Goal: Task Accomplishment & Management: Manage account settings

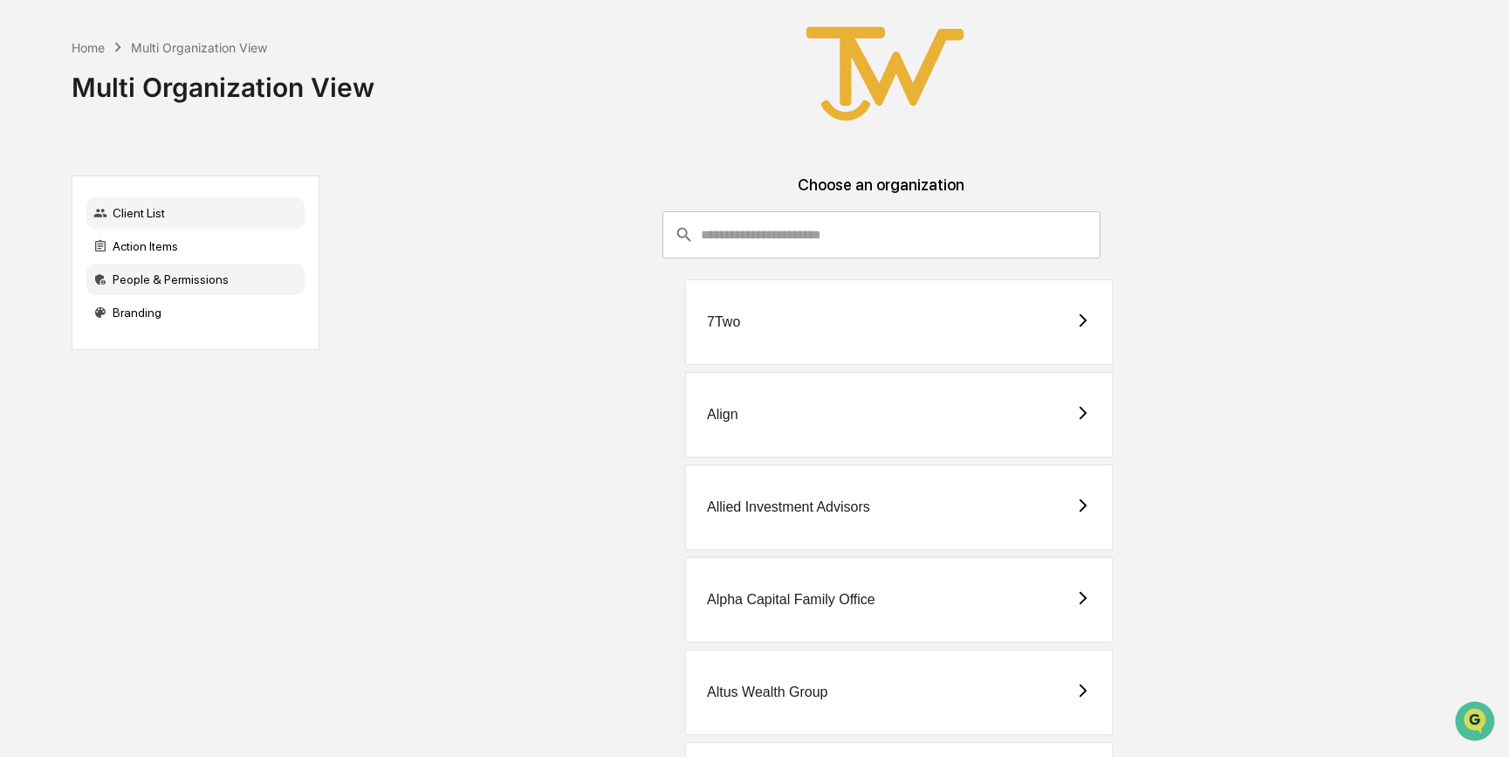
click at [209, 279] on div "People & Permissions" at bounding box center [195, 279] width 218 height 31
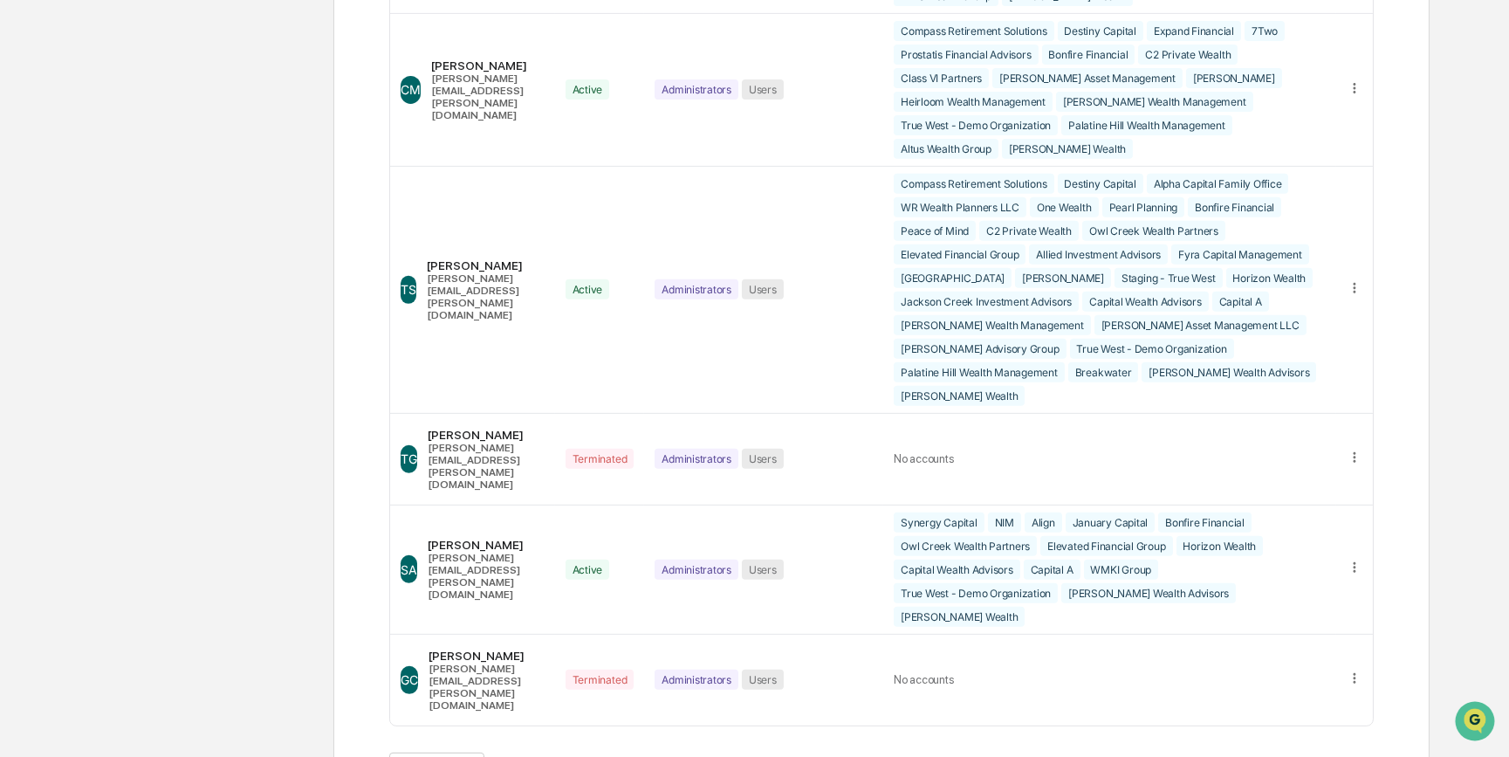
scroll to position [1928, 0]
click at [613, 756] on button ">" at bounding box center [607, 768] width 17 height 15
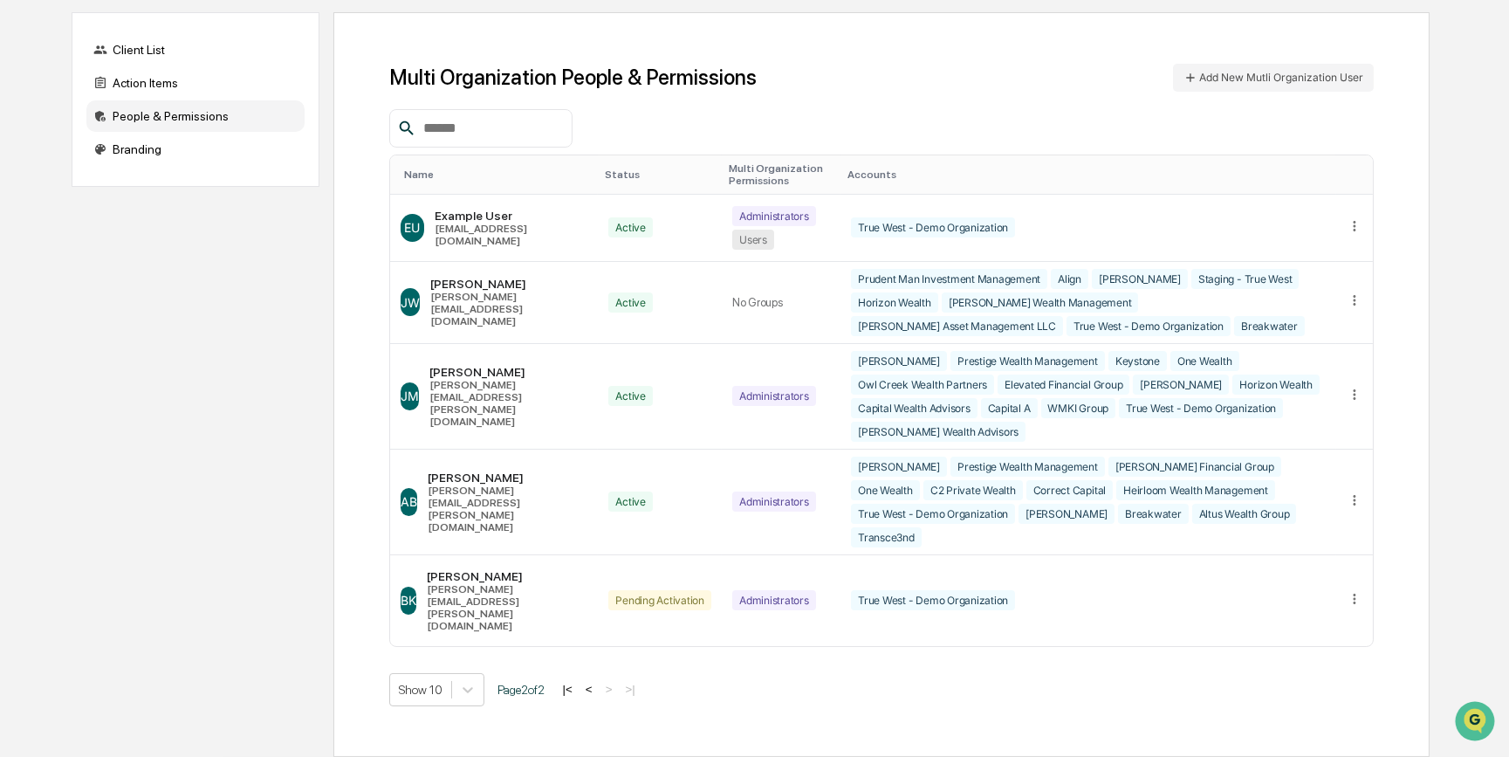
scroll to position [127, 0]
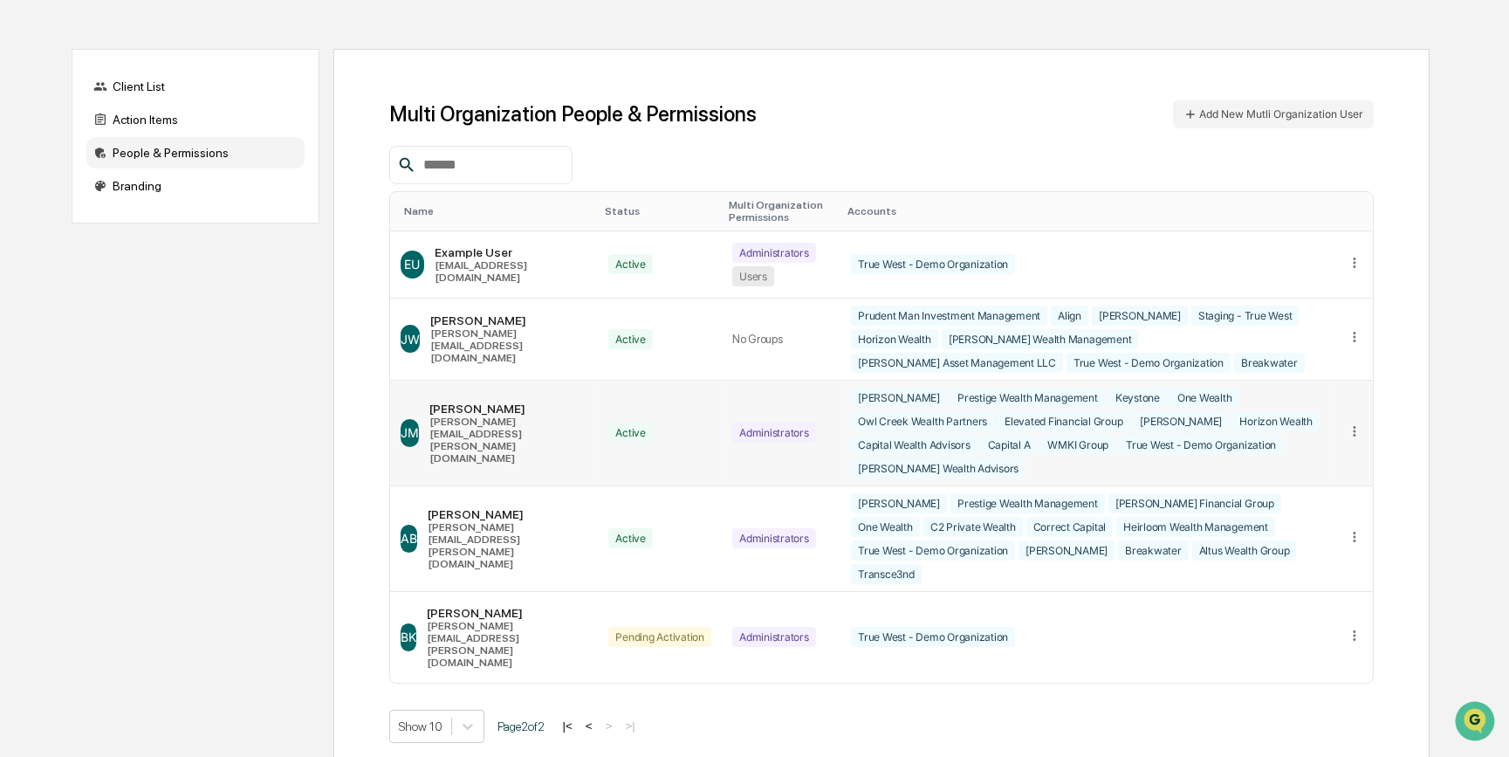
click at [1352, 423] on icon at bounding box center [1354, 431] width 17 height 17
click at [1326, 479] on div "Change Status" at bounding box center [1287, 487] width 122 height 17
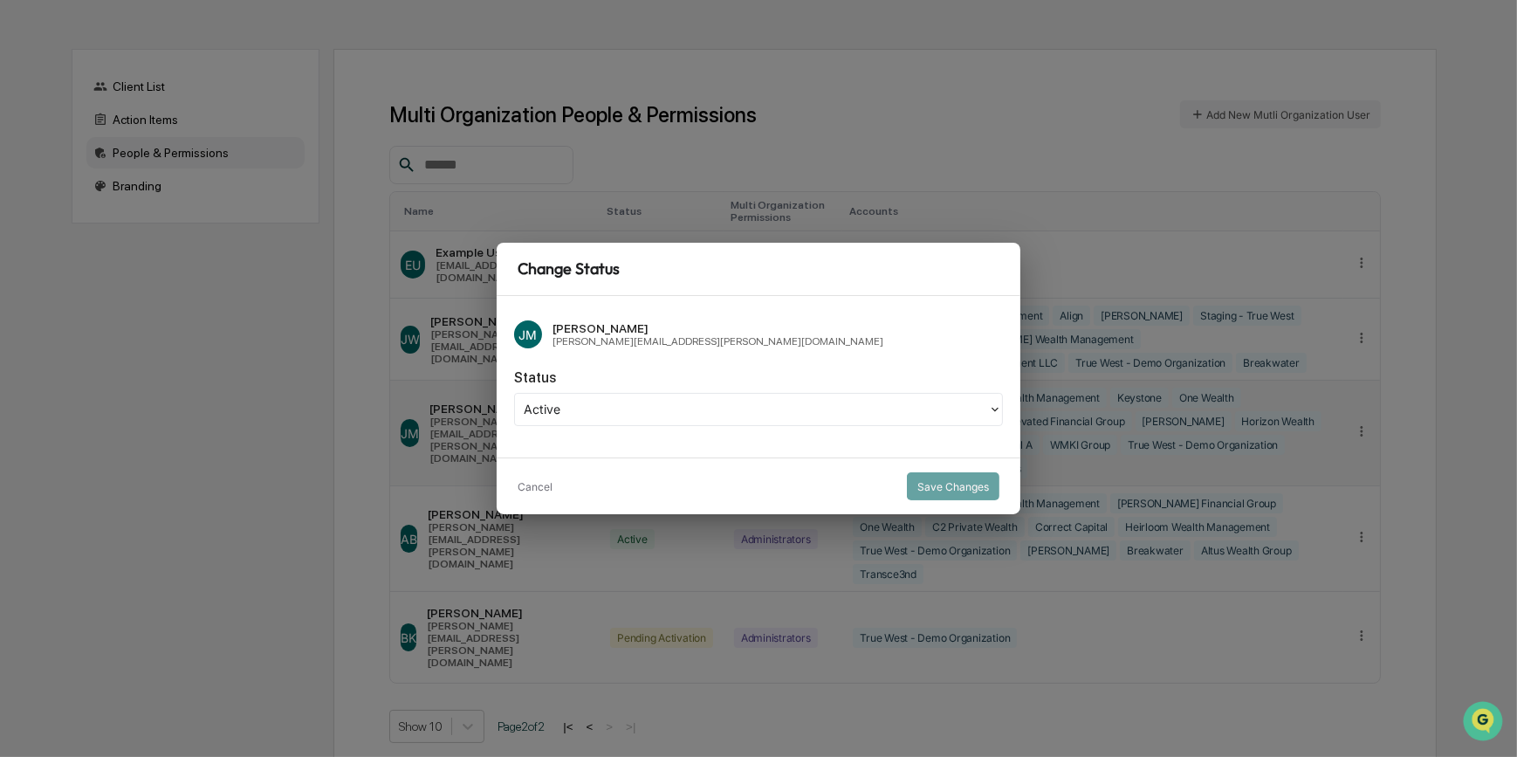
click at [993, 413] on icon at bounding box center [995, 409] width 14 height 14
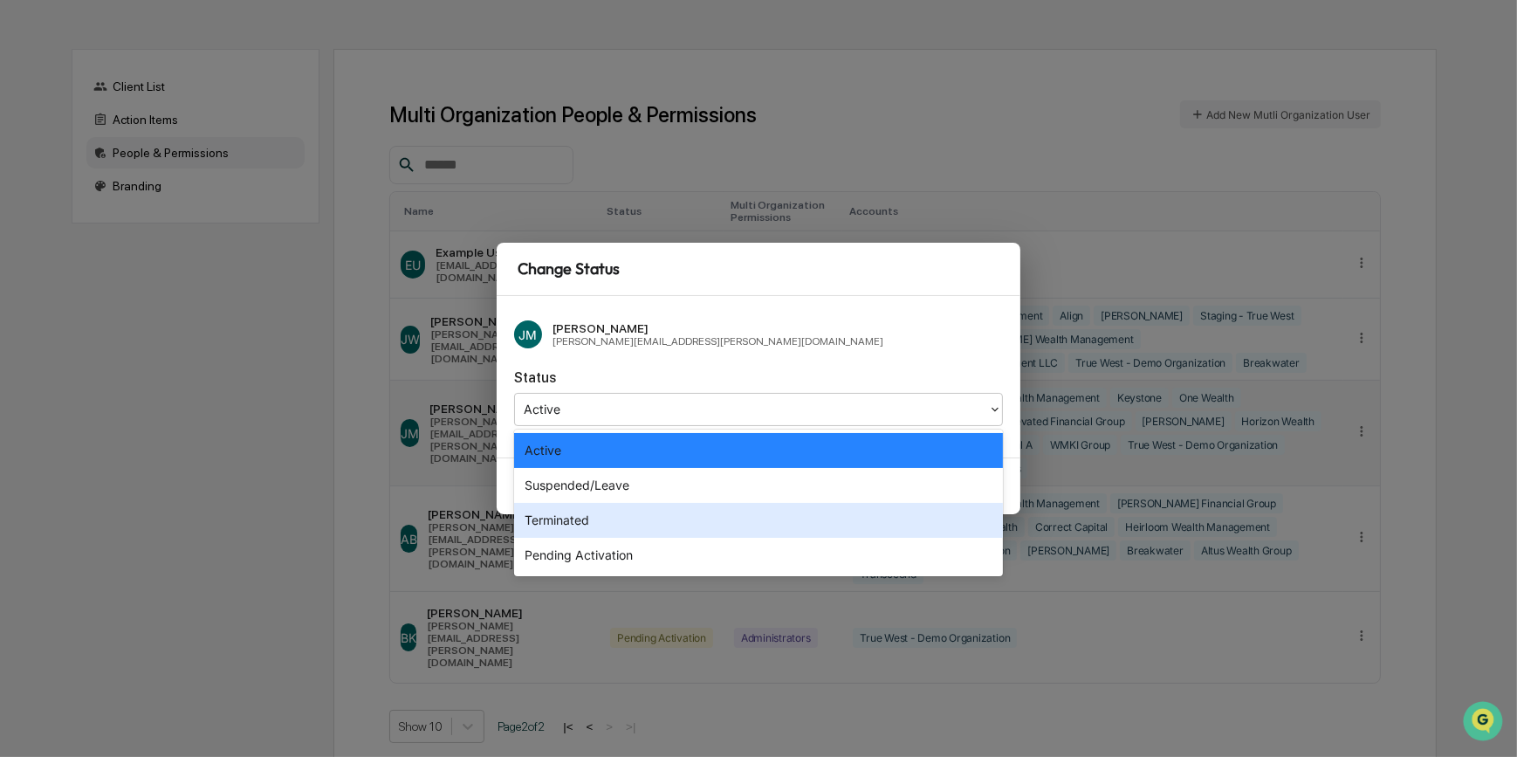
click at [832, 522] on div "Terminated" at bounding box center [758, 520] width 489 height 35
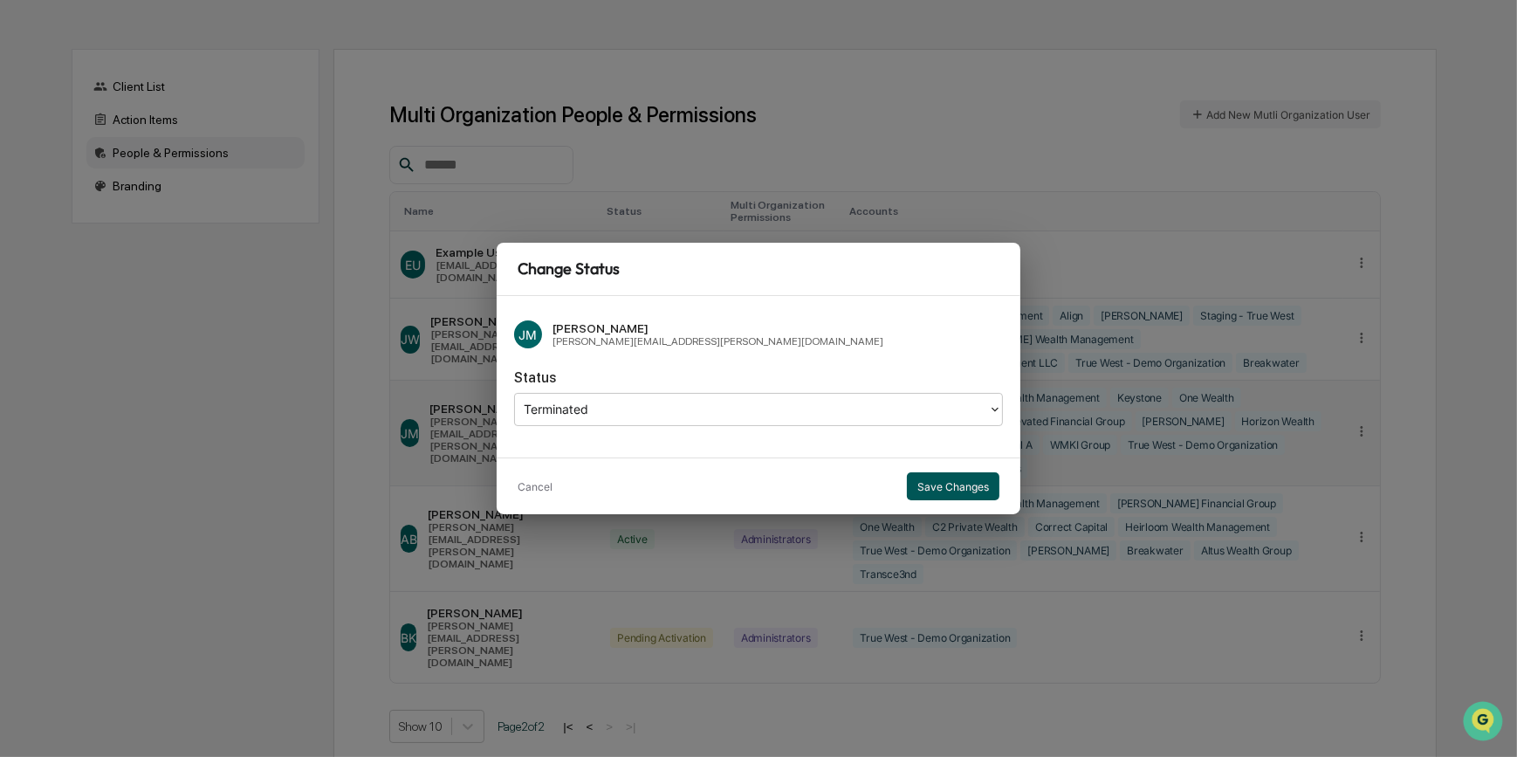
click at [953, 490] on button "Save Changes" at bounding box center [953, 486] width 92 height 28
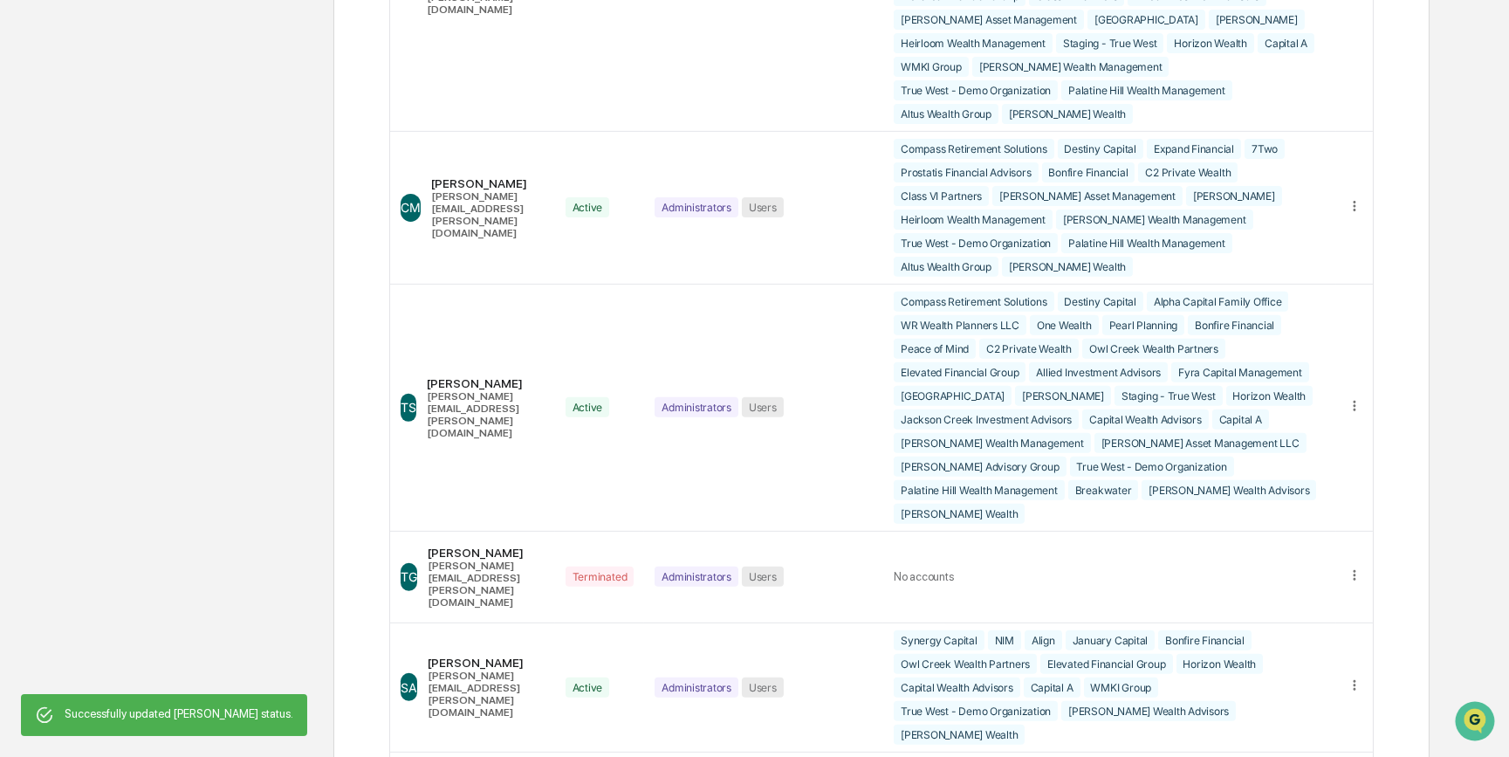
scroll to position [1928, 0]
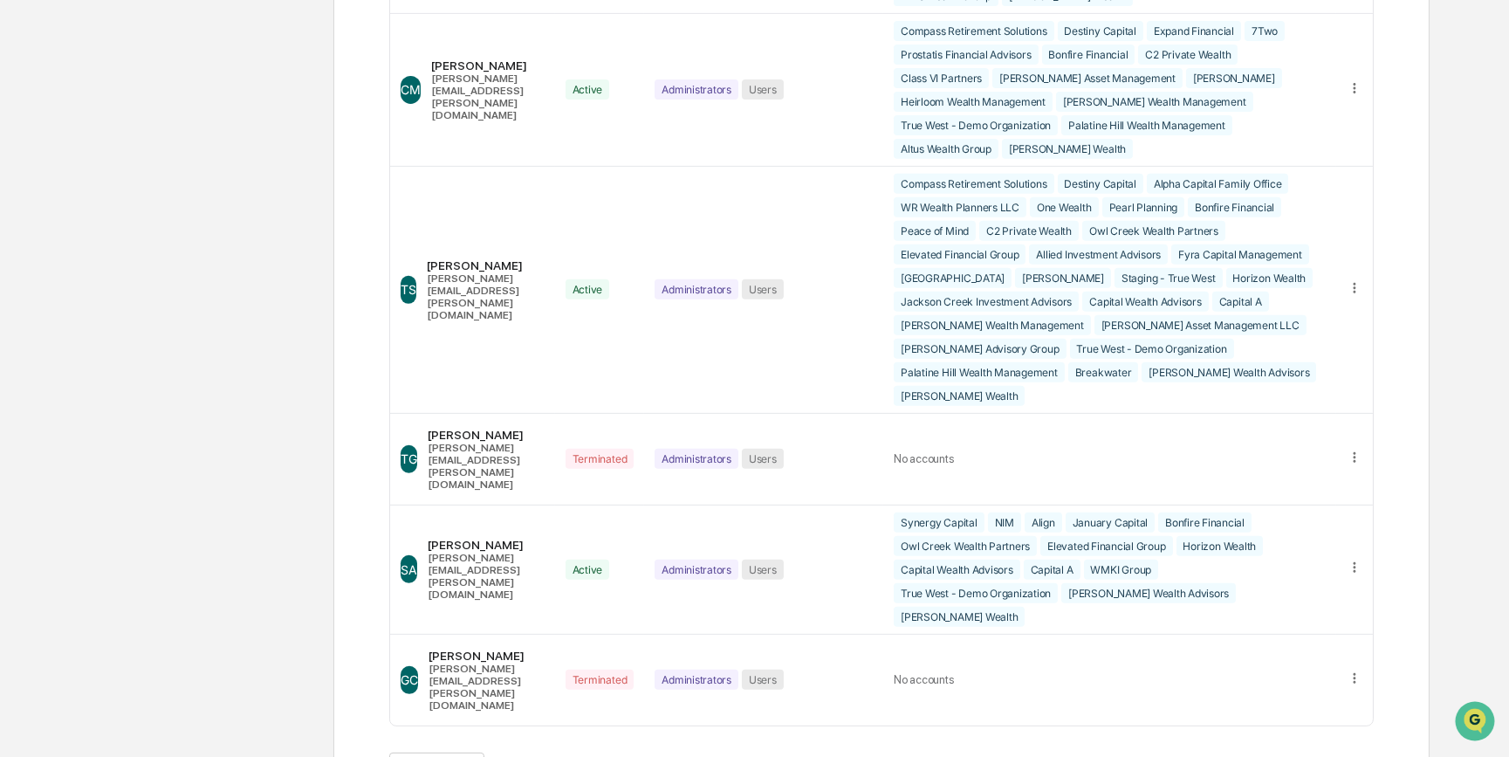
click at [615, 756] on button ">" at bounding box center [607, 768] width 17 height 15
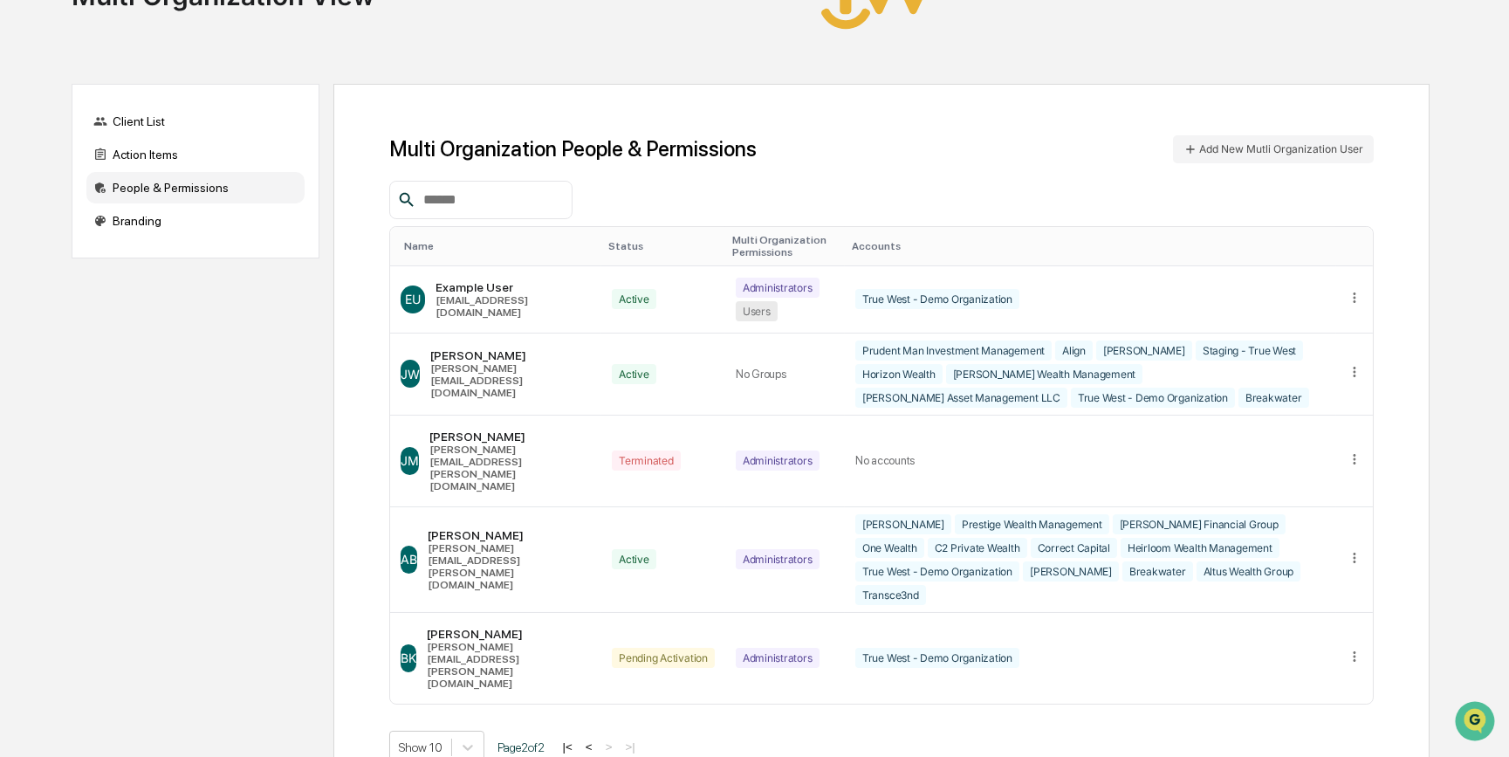
click at [595, 739] on button "<" at bounding box center [588, 746] width 17 height 15
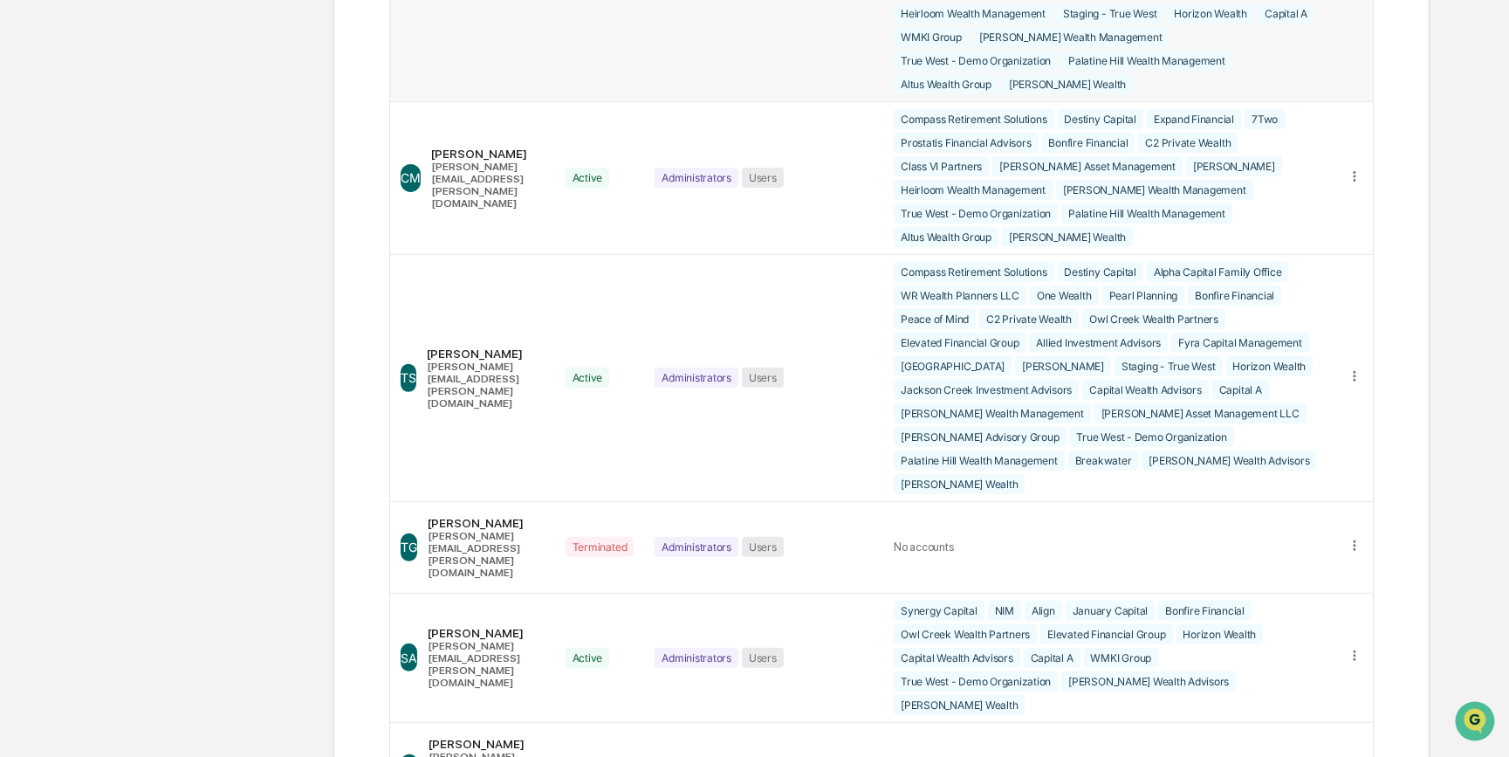
scroll to position [1928, 0]
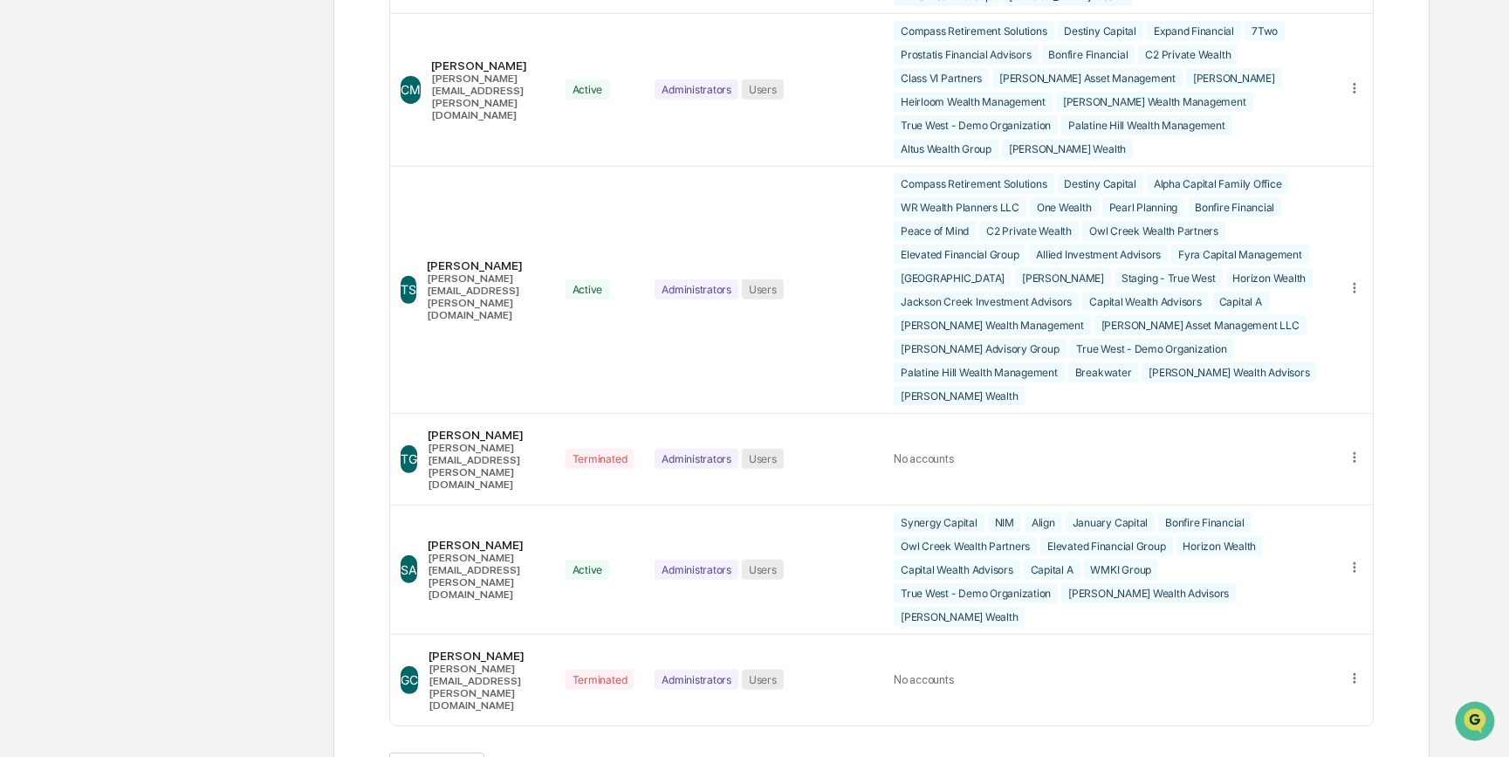
click at [616, 756] on button ">" at bounding box center [607, 768] width 17 height 15
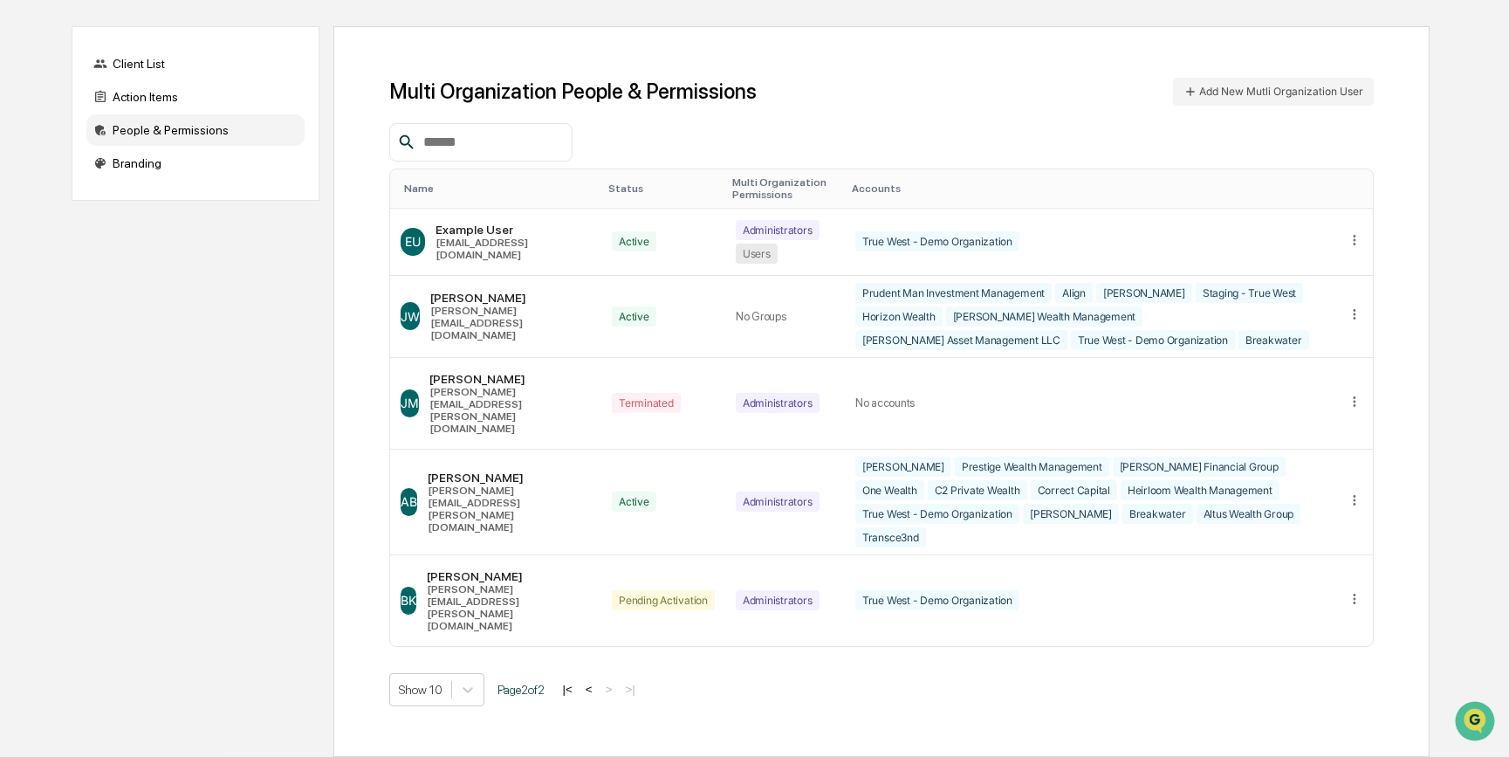
scroll to position [92, 0]
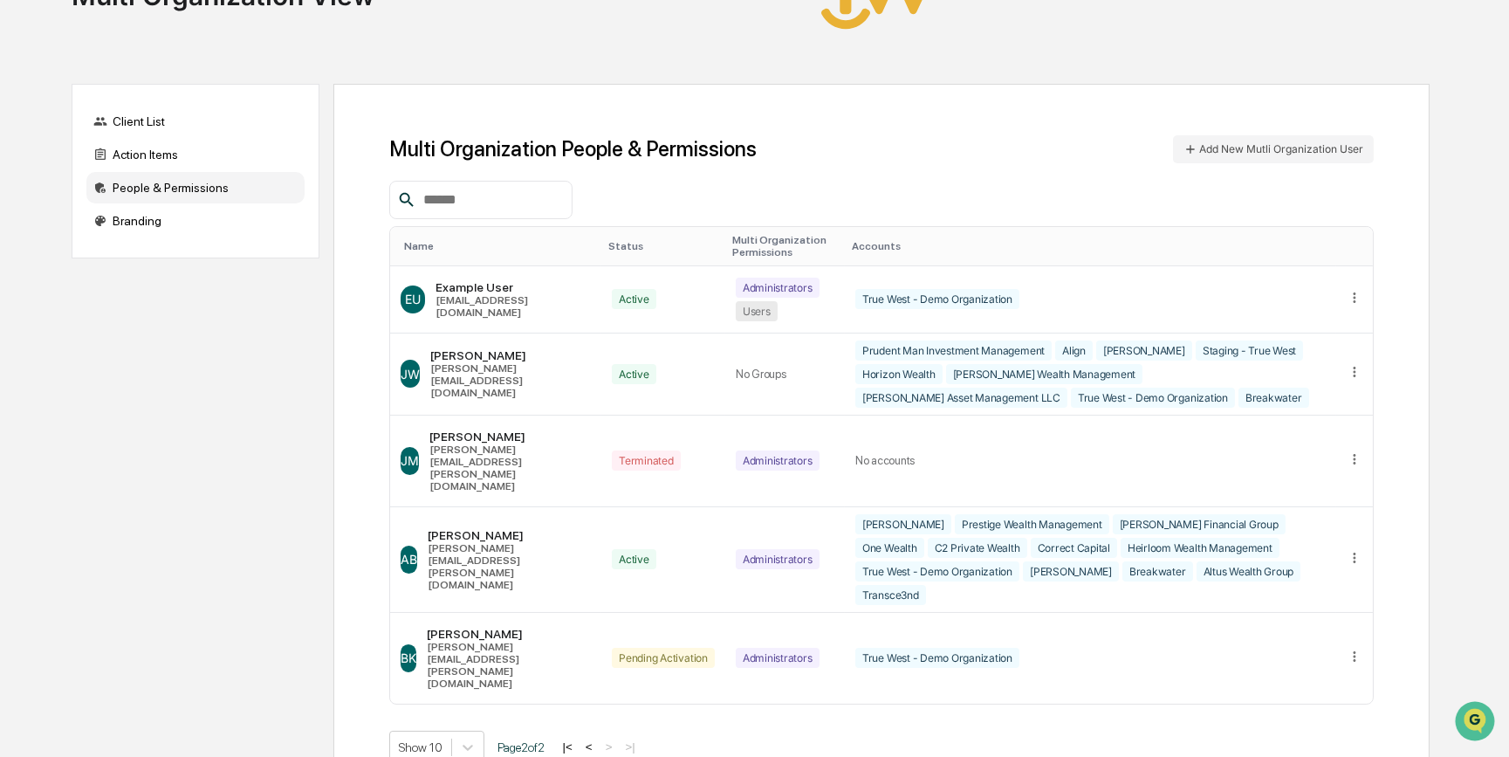
click at [593, 739] on button "<" at bounding box center [588, 746] width 17 height 15
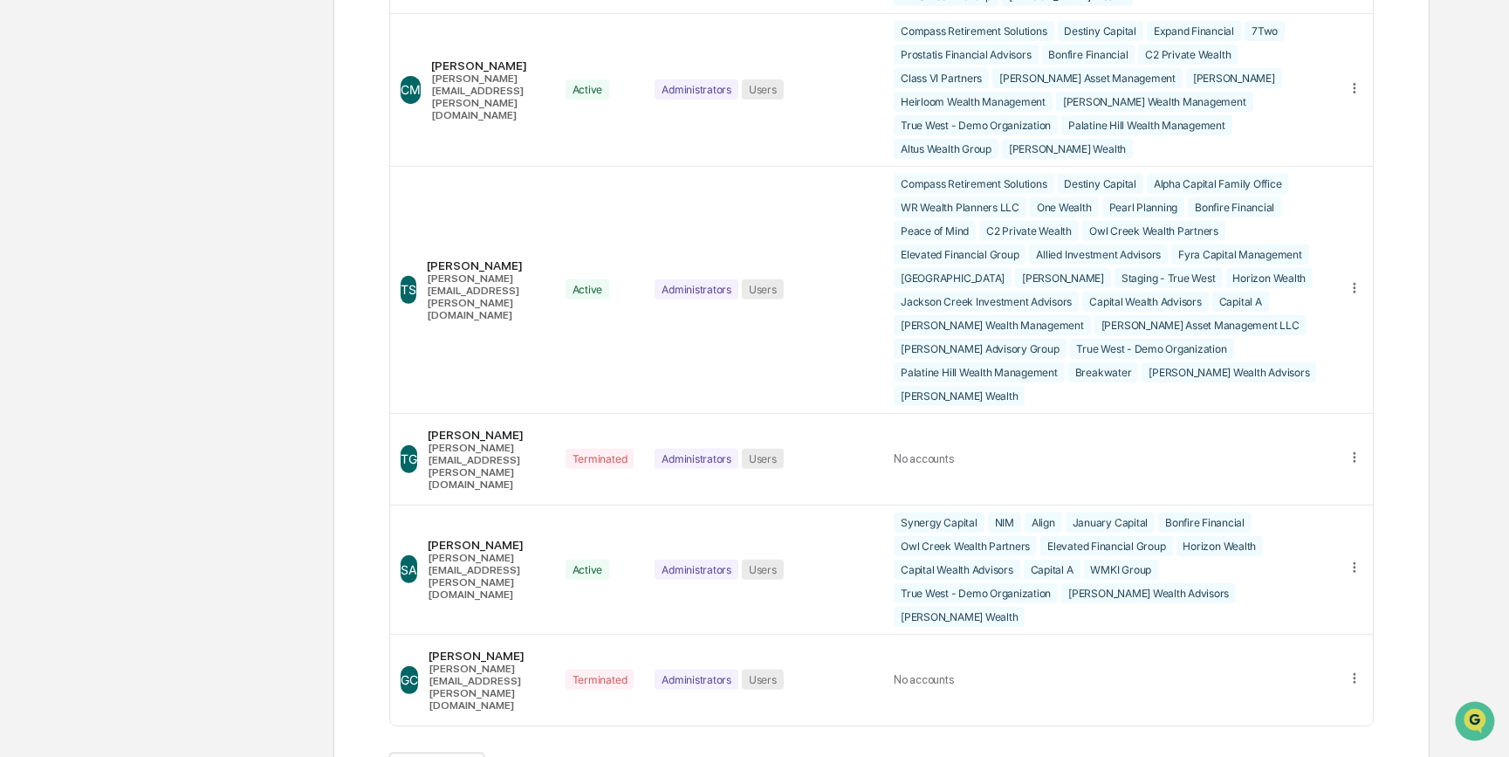
scroll to position [1373, 0]
